Goal: Book appointment/travel/reservation

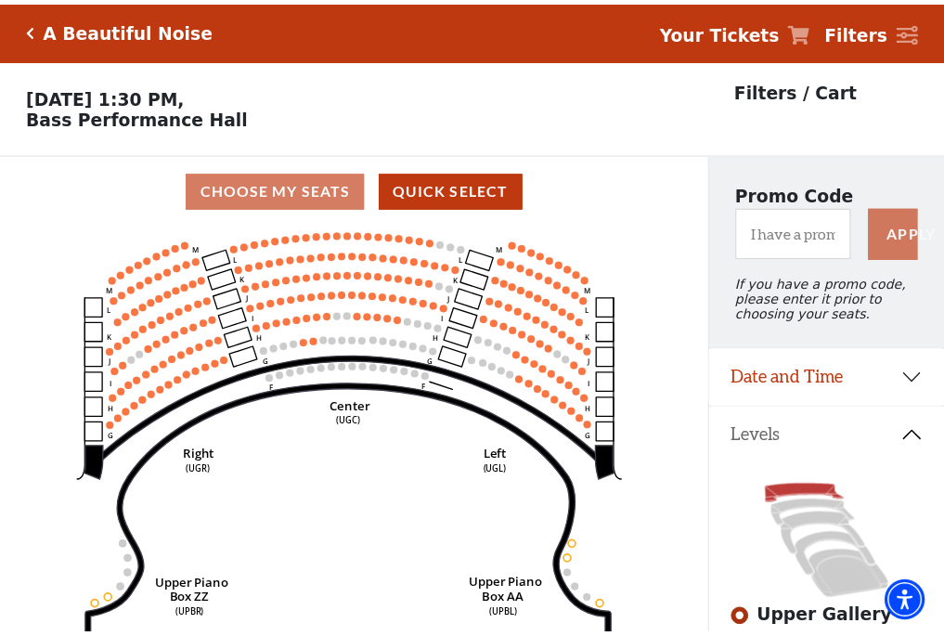
scroll to position [86, 0]
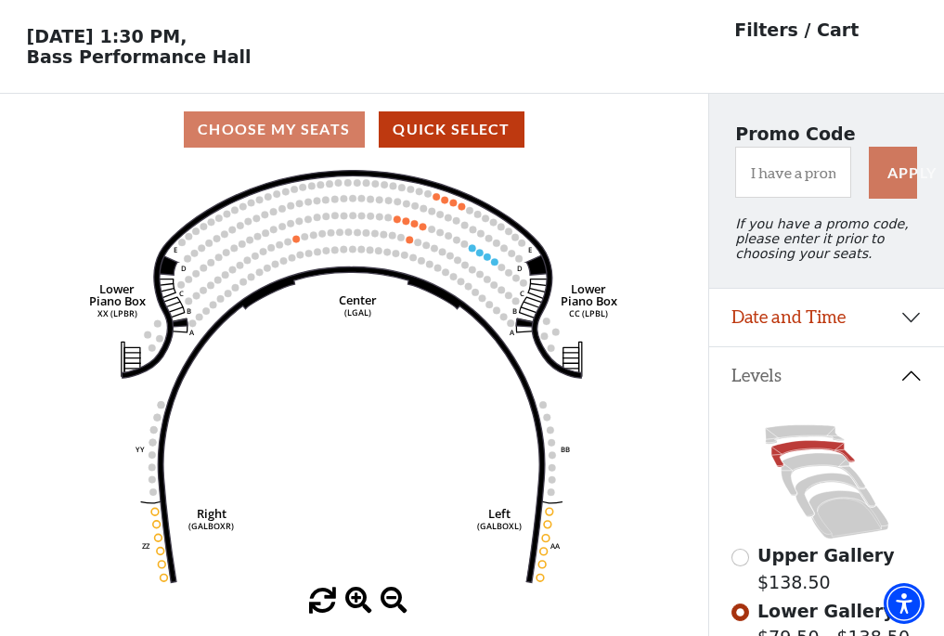
scroll to position [86, 0]
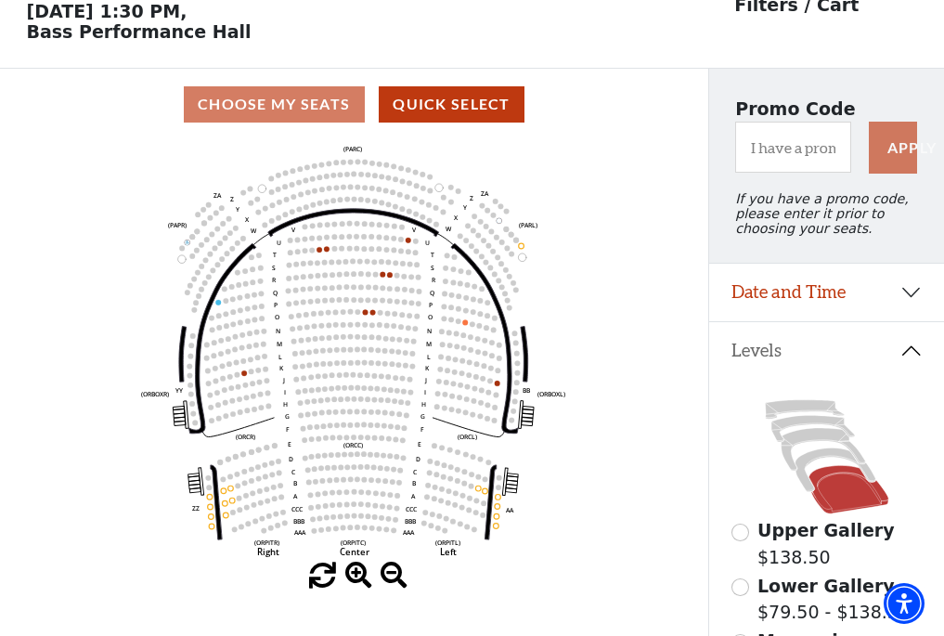
scroll to position [86, 0]
